Goal: Navigation & Orientation: Find specific page/section

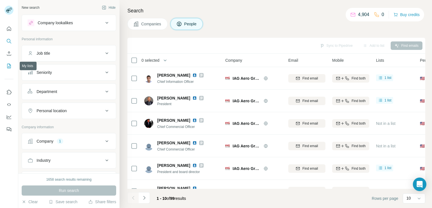
click at [10, 66] on icon "My lists" at bounding box center [9, 66] width 6 height 6
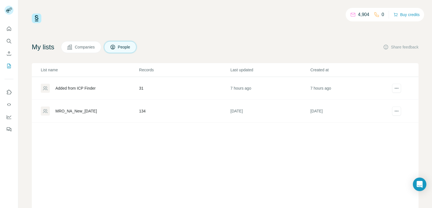
scroll to position [21, 0]
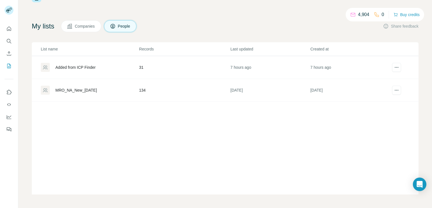
click at [74, 69] on div "Added from ICP Finder" at bounding box center [75, 67] width 40 height 6
click at [76, 67] on div "Added from ICP Finder" at bounding box center [75, 67] width 40 height 6
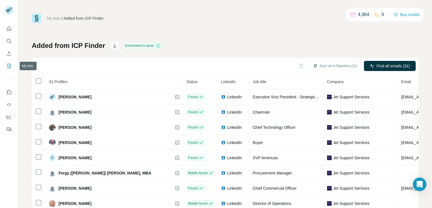
click at [10, 68] on icon "My lists" at bounding box center [9, 66] width 4 height 5
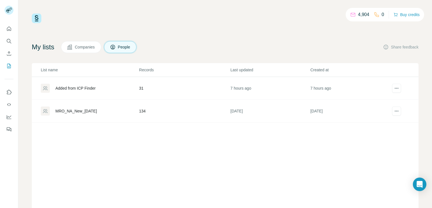
click at [72, 89] on div "Added from ICP Finder" at bounding box center [75, 88] width 40 height 6
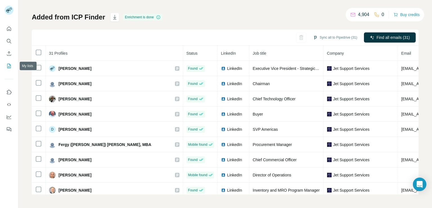
click at [8, 65] on icon "My lists" at bounding box center [9, 66] width 6 height 6
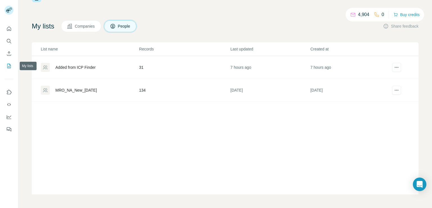
scroll to position [21, 0]
click at [85, 90] on div "MRO_NA_New_[DATE]" at bounding box center [76, 90] width 42 height 6
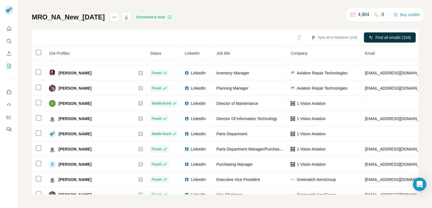
scroll to position [510, 0]
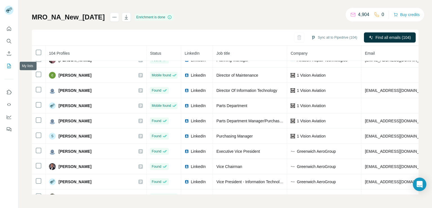
click at [9, 66] on icon "My lists" at bounding box center [9, 66] width 6 height 6
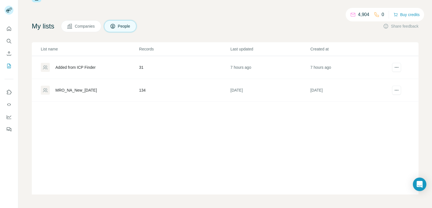
scroll to position [21, 0]
click at [83, 67] on div "Added from ICP Finder" at bounding box center [75, 67] width 40 height 6
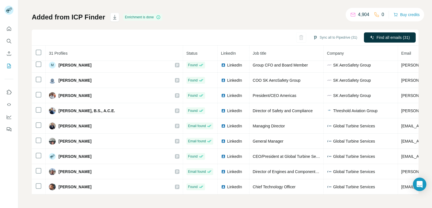
scroll to position [344, 0]
